Goal: Task Accomplishment & Management: Manage account settings

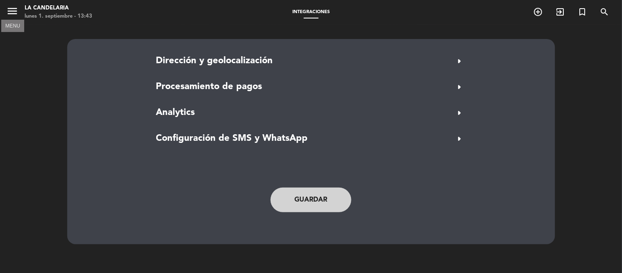
click at [9, 13] on icon "menu" at bounding box center [12, 11] width 12 height 12
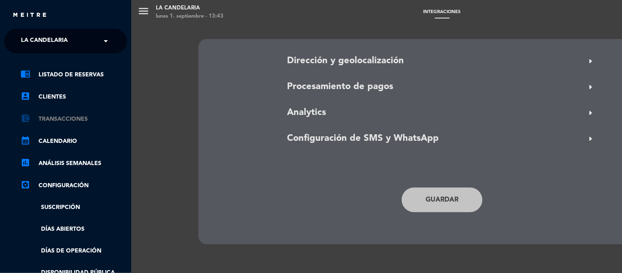
click at [69, 116] on link "account_balance_wallet Transacciones" at bounding box center [73, 119] width 107 height 10
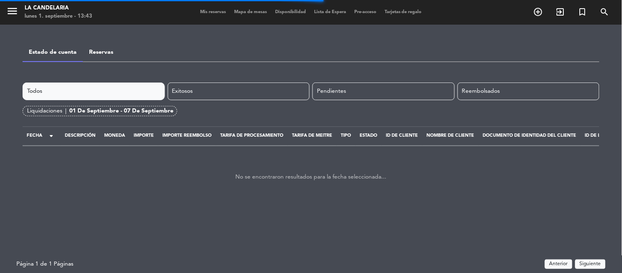
click at [66, 109] on div "Liquidaciones |" at bounding box center [48, 110] width 42 height 9
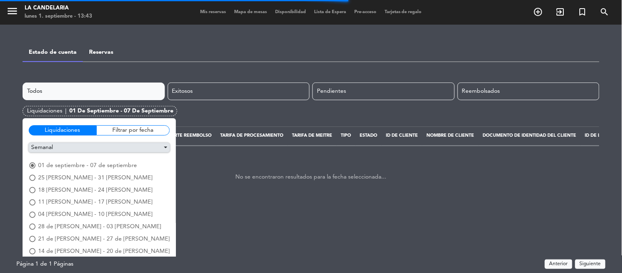
click at [52, 143] on button "Semanal" at bounding box center [99, 147] width 141 height 9
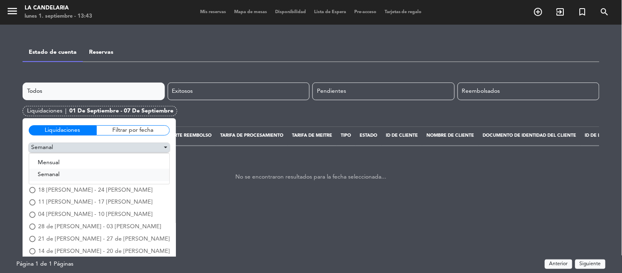
click at [50, 173] on button "Semanal" at bounding box center [99, 174] width 140 height 12
click at [50, 149] on button "Semanal" at bounding box center [99, 147] width 141 height 9
click at [51, 157] on button "Mensual" at bounding box center [99, 162] width 140 height 12
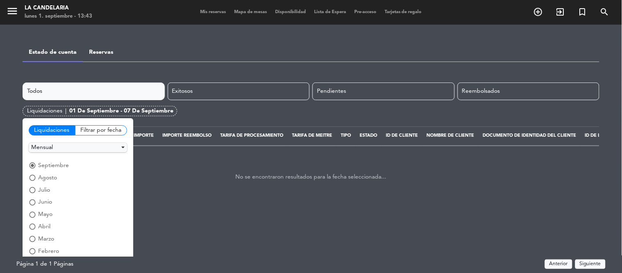
click at [44, 176] on span "agosto" at bounding box center [47, 177] width 19 height 9
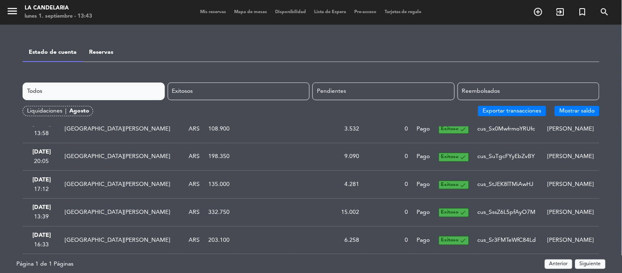
scroll to position [45, 0]
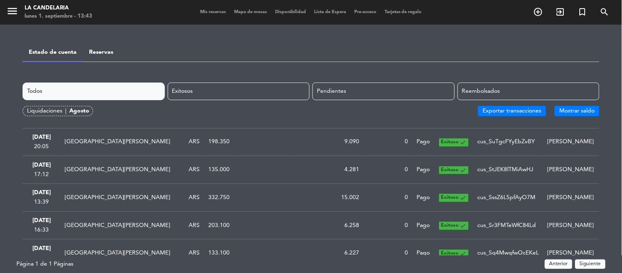
click at [612, 170] on div "menu LA [PERSON_NAME] lunes 1. septiembre - 13:43 Mis reservas Mapa de mesas Di…" at bounding box center [311, 136] width 622 height 273
